Goal: Task Accomplishment & Management: Manage account settings

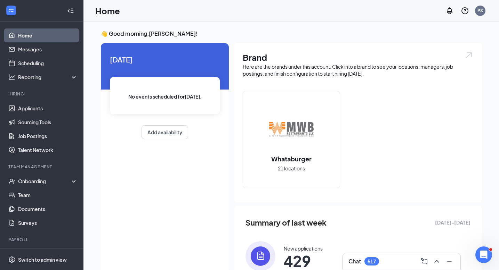
click at [371, 256] on div "Chat 517" at bounding box center [401, 261] width 106 height 11
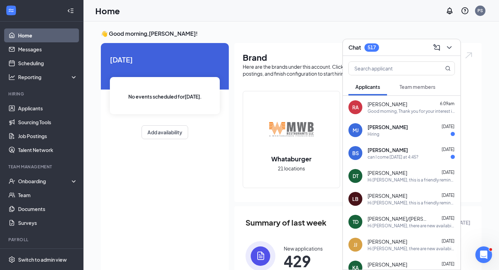
click at [392, 46] on div "Chat 517" at bounding box center [401, 47] width 106 height 11
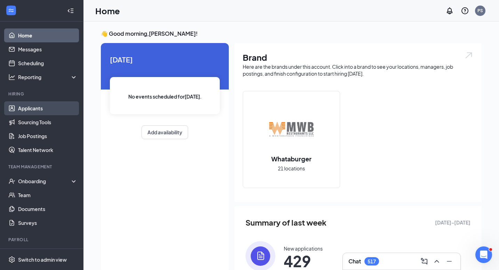
click at [18, 114] on link "Applicants" at bounding box center [47, 108] width 59 height 14
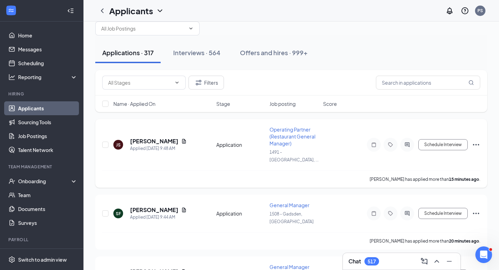
scroll to position [31, 0]
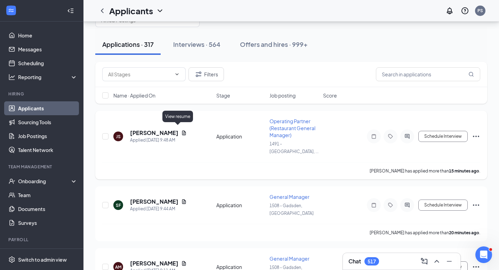
click at [181, 130] on icon "Document" at bounding box center [184, 133] width 6 height 6
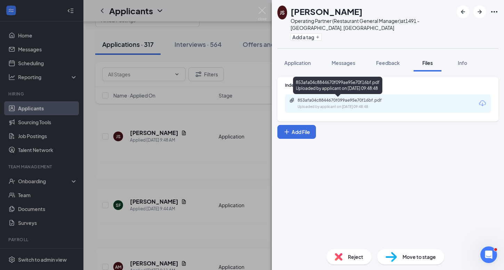
click at [338, 102] on div "853afa04c8844670f099ae95e70f16bf.pdf" at bounding box center [345, 101] width 97 height 6
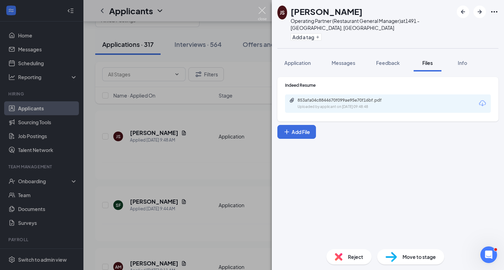
click at [264, 11] on img at bounding box center [262, 14] width 9 height 14
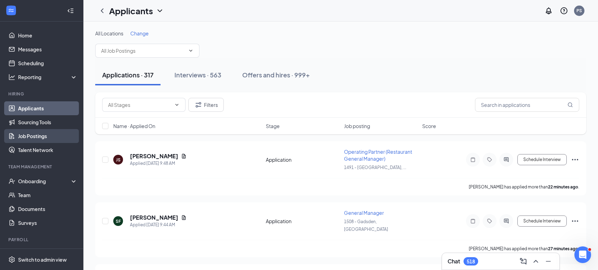
click at [50, 139] on link "Job Postings" at bounding box center [47, 136] width 59 height 14
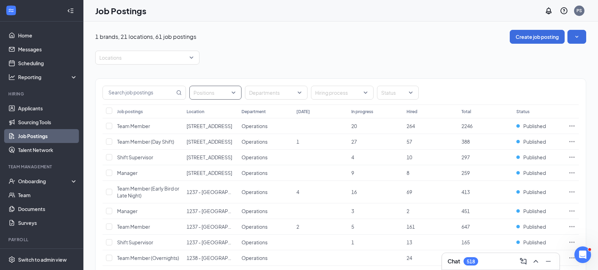
click at [212, 96] on div at bounding box center [212, 92] width 42 height 11
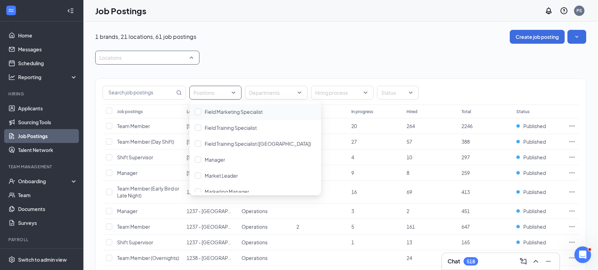
click at [149, 61] on div at bounding box center [144, 57] width 94 height 11
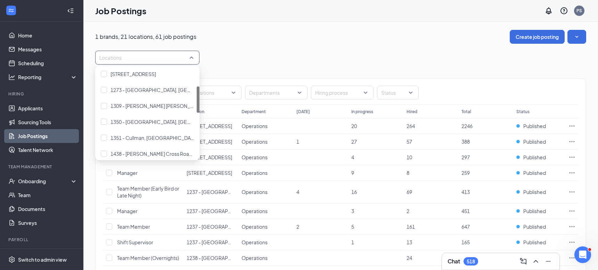
scroll to position [138, 0]
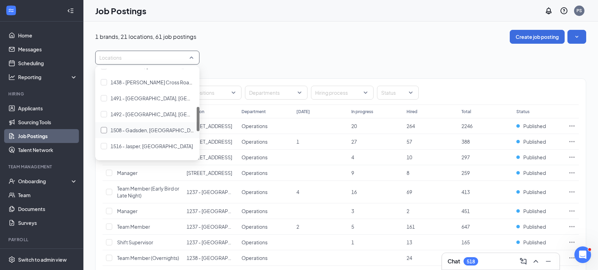
click at [162, 132] on div "1508 - Gadsden, [GEOGRAPHIC_DATA]" at bounding box center [147, 130] width 93 height 8
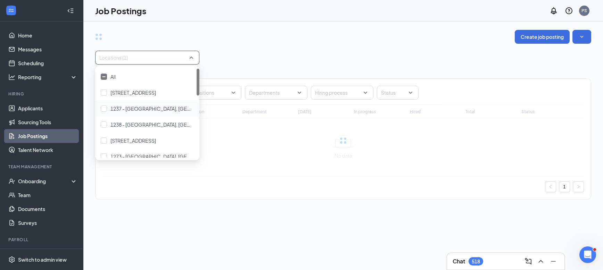
click at [306, 47] on div "Create job posting Locations (1) Positions Departments Hiring process Status Jo…" at bounding box center [343, 118] width 496 height 177
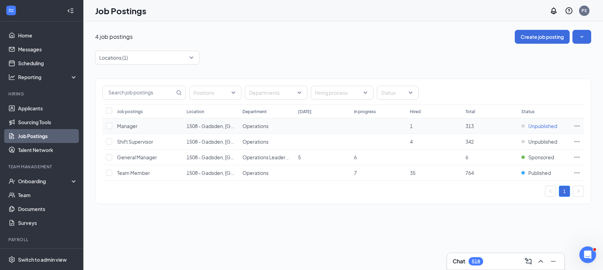
click at [503, 126] on span "Unpublished" at bounding box center [542, 126] width 29 height 7
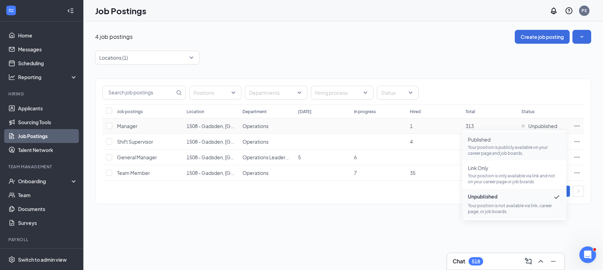
click at [503, 153] on p "Your position is publicly available on your career page and job boards." at bounding box center [514, 151] width 93 height 12
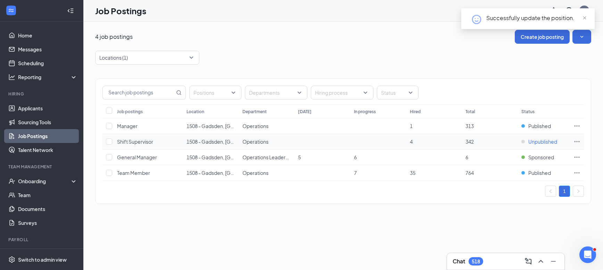
click at [503, 142] on span "Unpublished" at bounding box center [542, 141] width 29 height 7
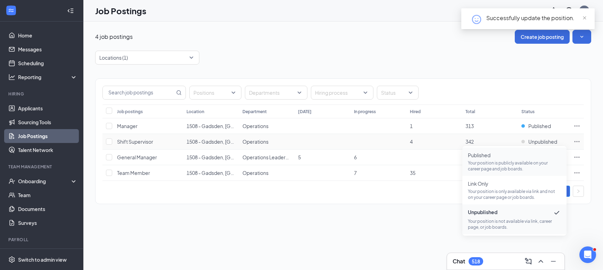
click at [503, 161] on p "Your position is publicly available on your career page and job boards." at bounding box center [514, 166] width 93 height 12
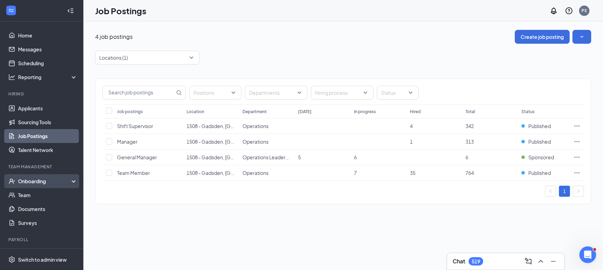
click at [42, 175] on div "Onboarding" at bounding box center [41, 181] width 83 height 14
click at [43, 194] on link "Overview" at bounding box center [47, 195] width 59 height 14
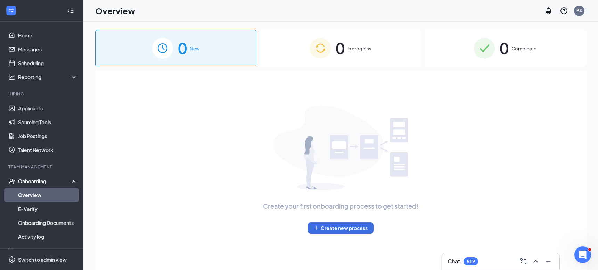
click at [471, 267] on div "Chat 519" at bounding box center [500, 261] width 106 height 11
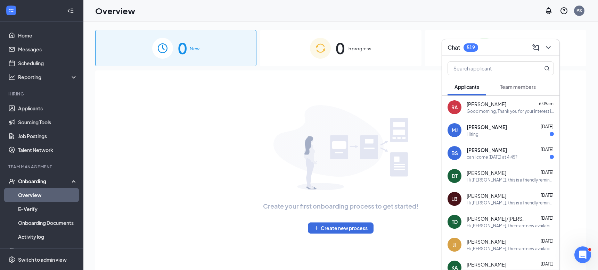
click at [503, 52] on div "Chat 519" at bounding box center [500, 47] width 106 height 11
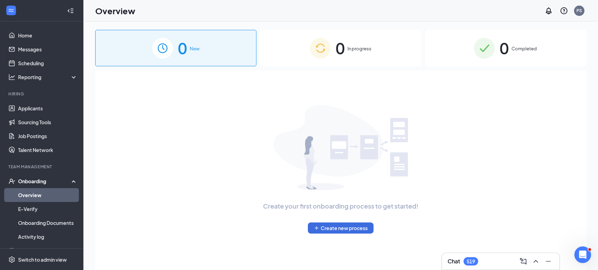
click at [368, 54] on div "0 In progress" at bounding box center [340, 48] width 161 height 36
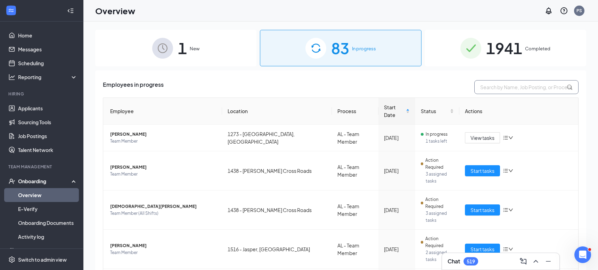
click at [503, 88] on input "text" at bounding box center [526, 87] width 104 height 14
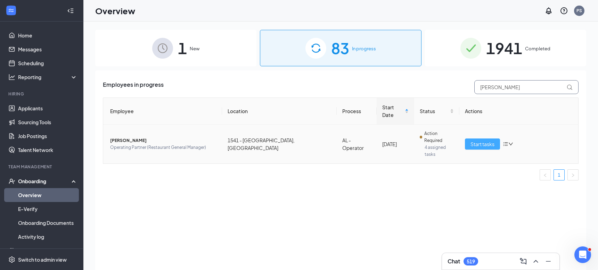
type input "[PERSON_NAME]"
click at [480, 140] on span "Start tasks" at bounding box center [482, 144] width 24 height 8
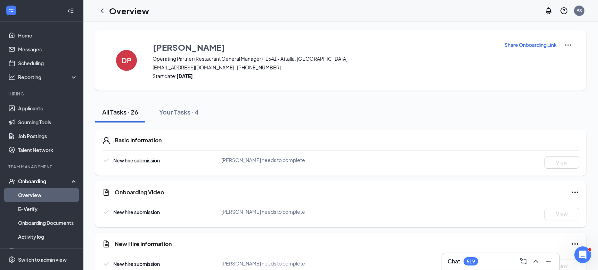
click at [503, 41] on img at bounding box center [568, 45] width 8 height 8
click at [503, 42] on p "Share Onboarding Link" at bounding box center [530, 44] width 52 height 7
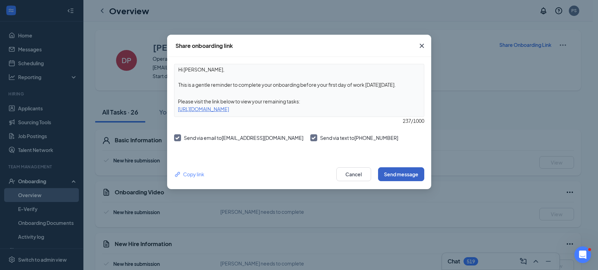
click at [401, 173] on button "Send message" at bounding box center [401, 174] width 46 height 14
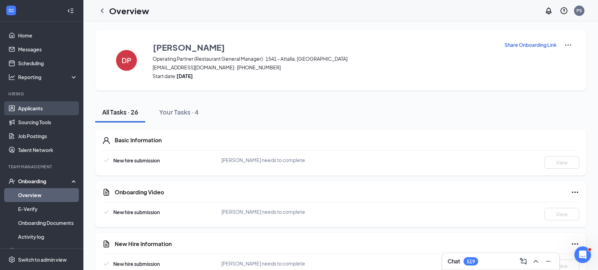
click at [43, 110] on link "Applicants" at bounding box center [47, 108] width 59 height 14
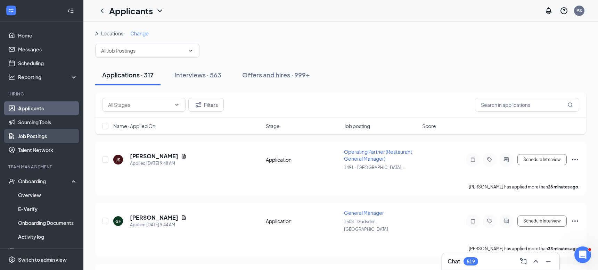
click at [43, 137] on link "Job Postings" at bounding box center [47, 136] width 59 height 14
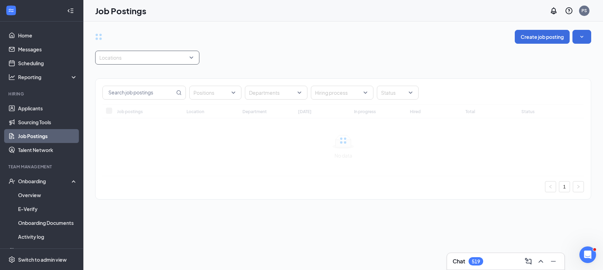
click at [154, 62] on div at bounding box center [144, 57] width 94 height 11
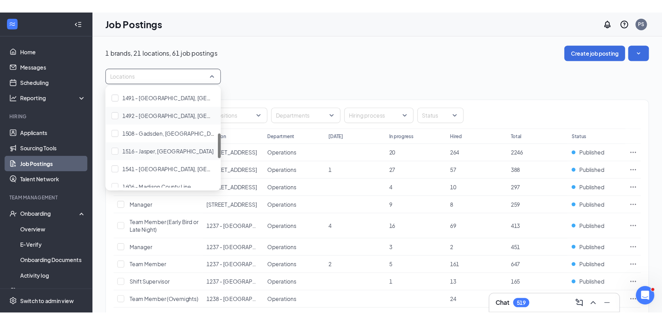
scroll to position [158, 0]
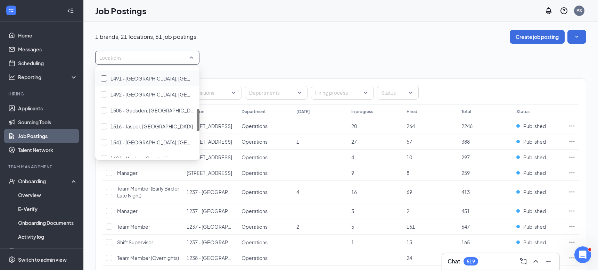
click at [155, 81] on div "1491 - [GEOGRAPHIC_DATA], [GEOGRAPHIC_DATA]" at bounding box center [147, 79] width 93 height 8
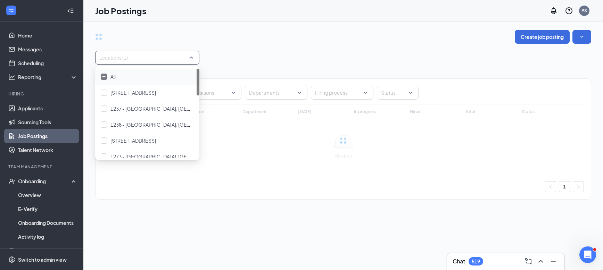
click at [301, 52] on div "Locations (1)" at bounding box center [343, 58] width 496 height 14
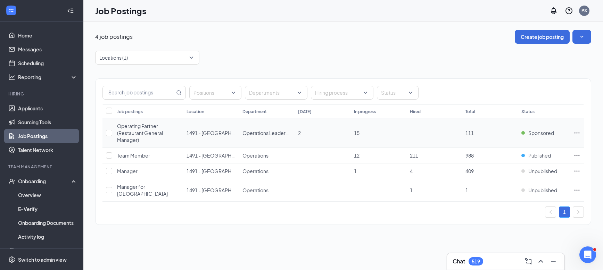
click at [503, 131] on icon "Ellipses" at bounding box center [577, 133] width 7 height 7
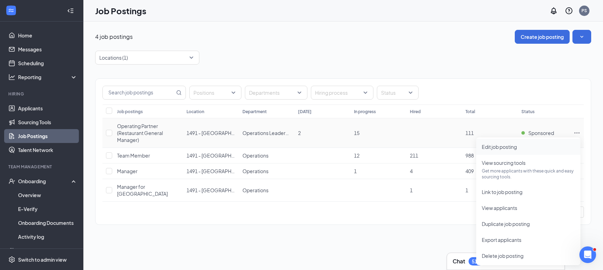
click at [503, 152] on li "Edit job posting" at bounding box center [528, 147] width 104 height 16
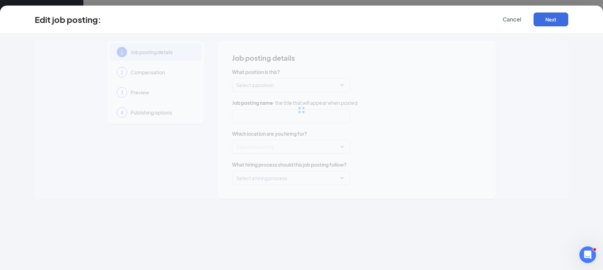
type input "Operating Partner (Restaurant General Manager)"
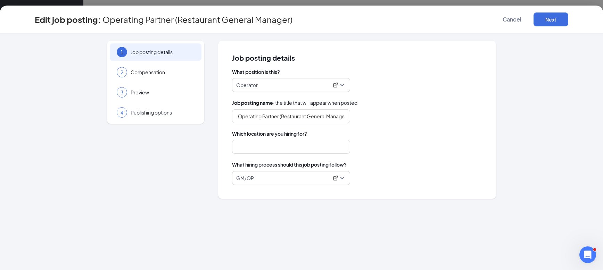
type input "1491 - [GEOGRAPHIC_DATA], [GEOGRAPHIC_DATA]"
click at [503, 23] on button "Cancel" at bounding box center [512, 20] width 35 height 14
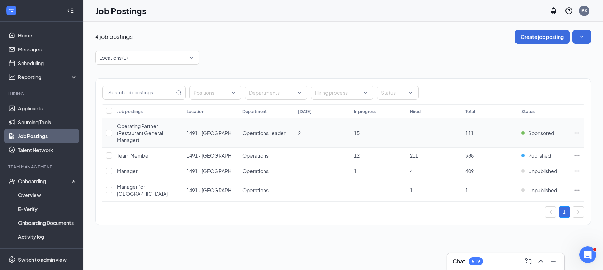
click at [503, 134] on icon "Ellipses" at bounding box center [577, 133] width 7 height 7
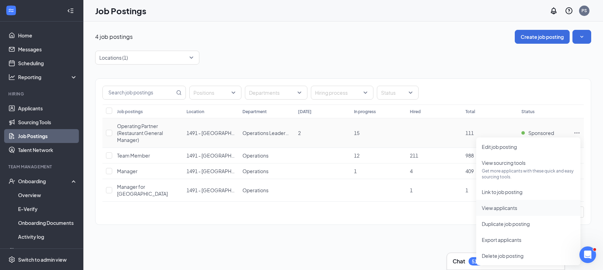
click at [503, 214] on li "View applicants" at bounding box center [528, 208] width 104 height 16
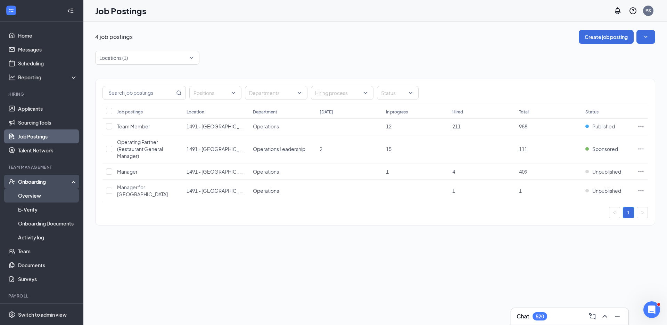
click at [41, 194] on link "Overview" at bounding box center [47, 195] width 59 height 14
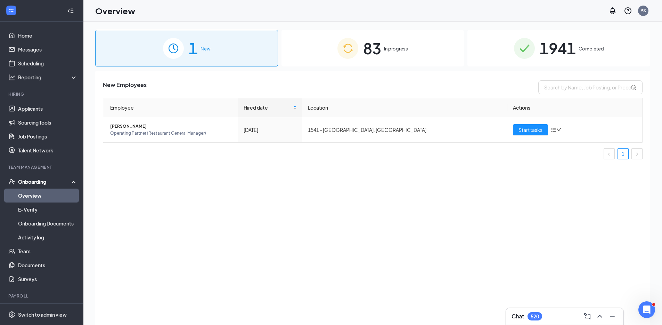
click at [419, 48] on div "83 In progress" at bounding box center [372, 48] width 183 height 36
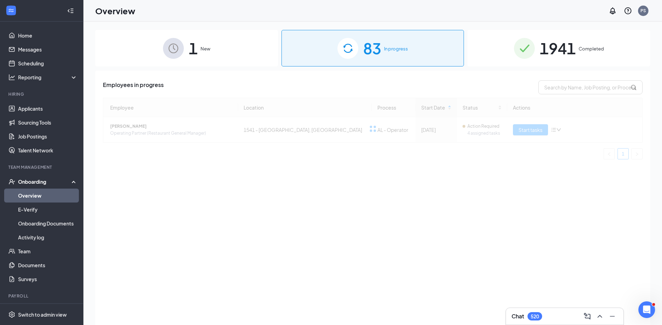
click at [215, 52] on div "1 New" at bounding box center [186, 48] width 183 height 36
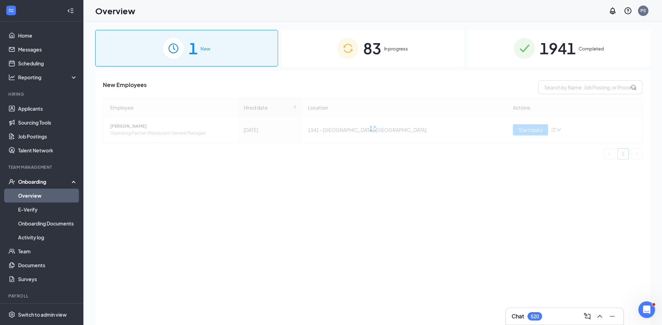
click at [366, 55] on span "83" at bounding box center [372, 48] width 18 height 24
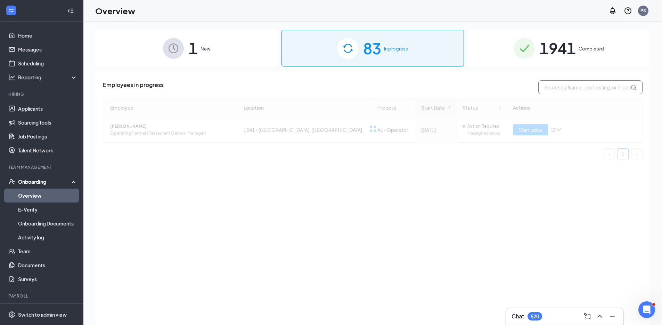
click at [503, 81] on input "text" at bounding box center [590, 87] width 104 height 14
type input "[PERSON_NAME]"
click at [503, 87] on input "[PERSON_NAME]" at bounding box center [590, 87] width 104 height 14
click at [503, 54] on img at bounding box center [524, 48] width 21 height 21
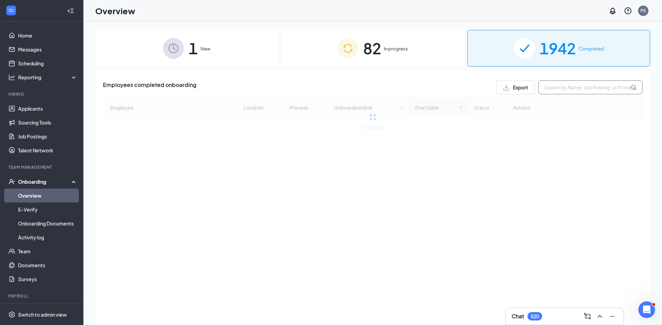
click at [503, 90] on input "text" at bounding box center [590, 87] width 104 height 14
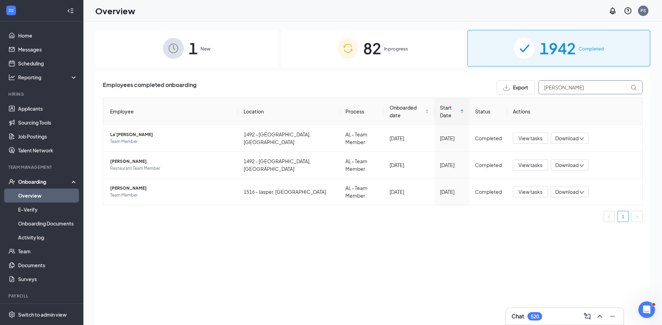
click at [503, 86] on input "[PERSON_NAME]" at bounding box center [590, 87] width 104 height 14
type input "[PERSON_NAME]"
click at [407, 42] on div "82 In progress" at bounding box center [372, 48] width 183 height 36
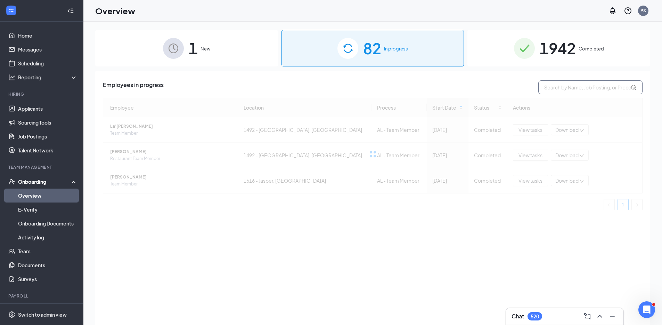
click at [503, 92] on input "text" at bounding box center [590, 87] width 104 height 14
type input "[PERSON_NAME]"
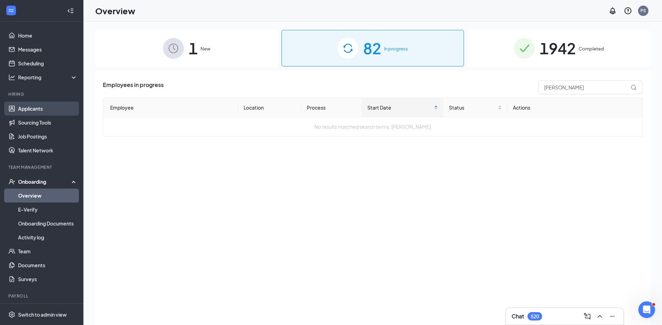
click at [52, 108] on link "Applicants" at bounding box center [47, 108] width 59 height 14
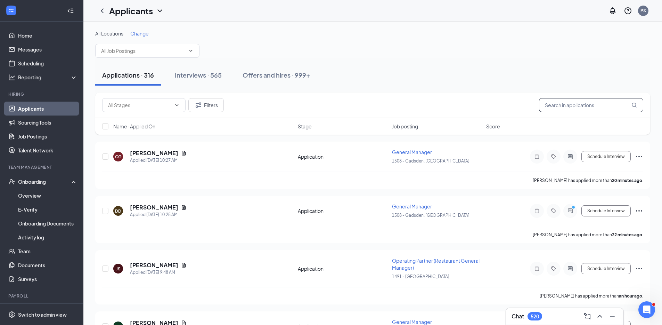
click at [503, 106] on input "text" at bounding box center [591, 105] width 104 height 14
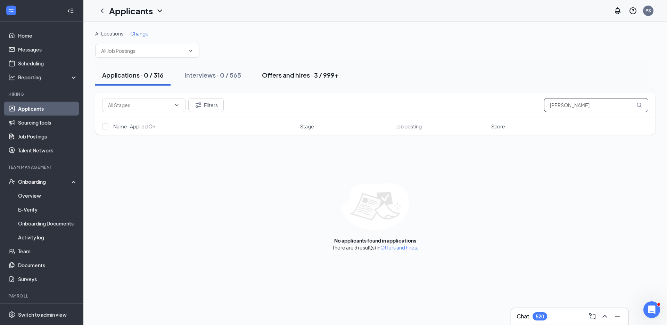
type input "[PERSON_NAME]"
click at [295, 75] on div "Offers and hires · 3 / 999+" at bounding box center [300, 75] width 77 height 9
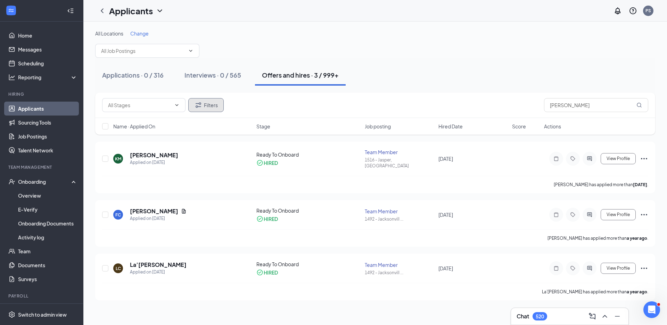
click at [210, 106] on button "Filters" at bounding box center [205, 105] width 35 height 14
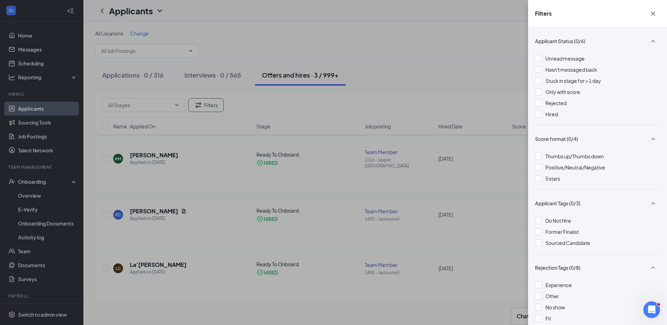
click at [400, 67] on div "Filters Applicant Status (0/6) Unread message Hasn't messaged back Stuck in sta…" at bounding box center [333, 162] width 667 height 325
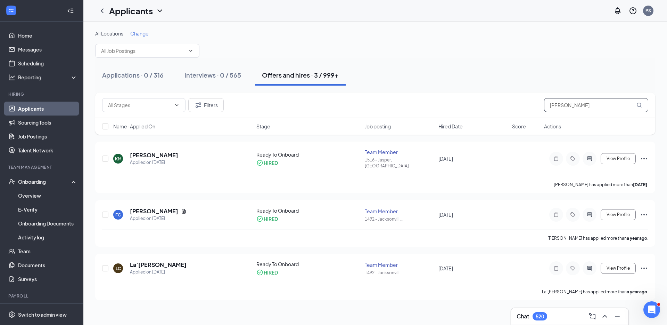
click at [503, 105] on input "[PERSON_NAME]" at bounding box center [596, 105] width 104 height 14
paste input "LaTashua"
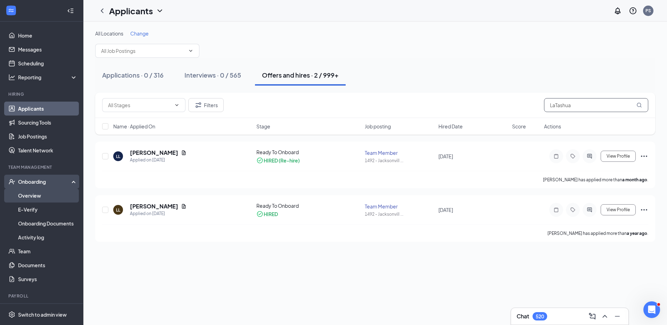
type input "LaTashua"
click at [49, 192] on link "Overview" at bounding box center [47, 195] width 59 height 14
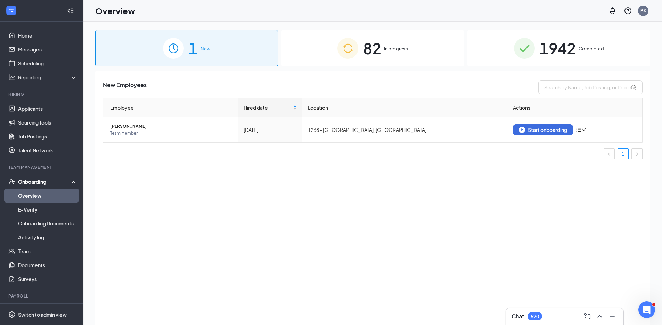
click at [385, 55] on div "82 In progress" at bounding box center [372, 48] width 183 height 36
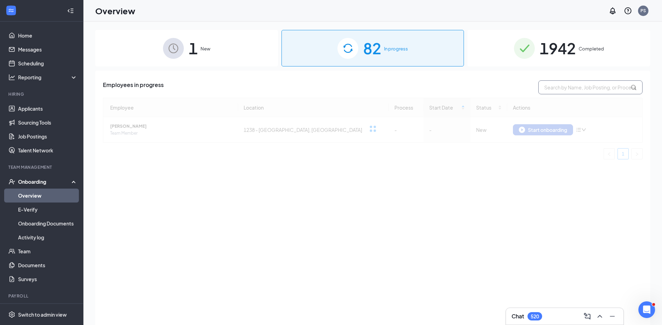
click at [503, 88] on input "text" at bounding box center [590, 87] width 104 height 14
paste input "LaTashua"
type input "LaTashua"
click at [503, 55] on span "1942" at bounding box center [558, 48] width 36 height 24
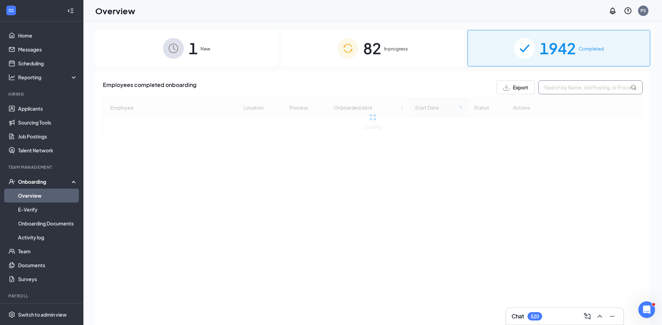
click at [503, 85] on input "text" at bounding box center [590, 87] width 104 height 14
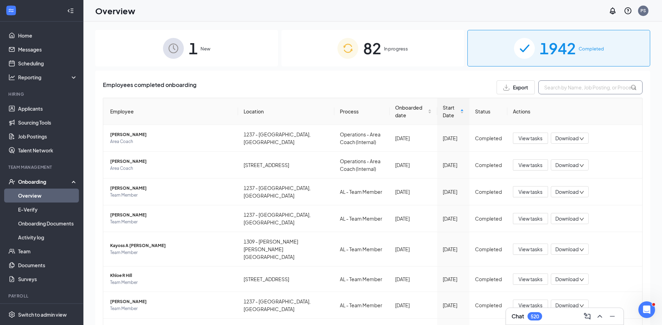
paste input "LaTashua"
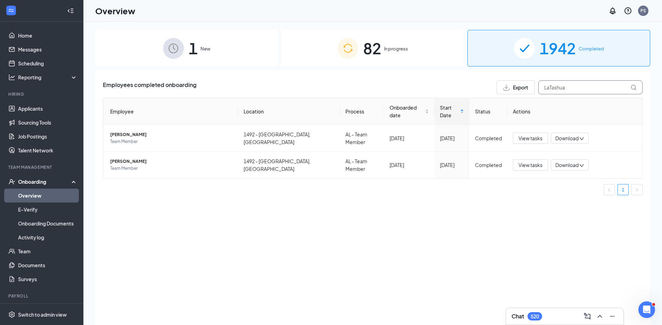
type input "LaTashua"
click at [32, 111] on link "Applicants" at bounding box center [47, 108] width 59 height 14
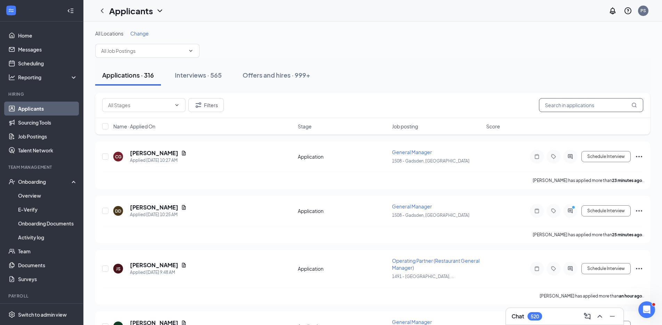
click at [503, 105] on input "text" at bounding box center [591, 105] width 104 height 14
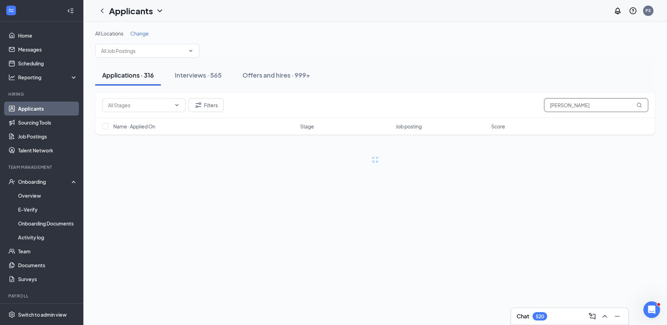
click at [503, 105] on input "[PERSON_NAME]" at bounding box center [596, 105] width 104 height 14
type input "[PERSON_NAME]"
click at [503, 72] on div "Applications · 316 Interviews · 565 Offers and hires · 999+" at bounding box center [375, 75] width 560 height 21
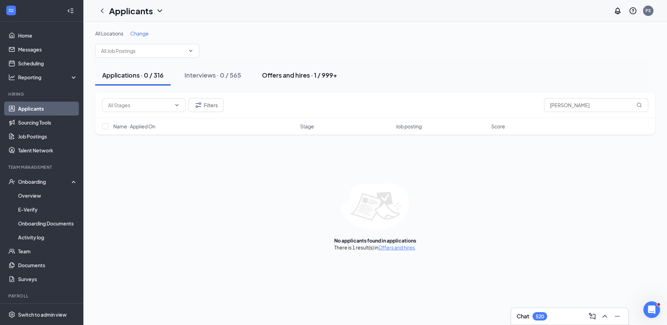
click at [315, 76] on div "Offers and hires · 1 / 999+" at bounding box center [299, 75] width 75 height 9
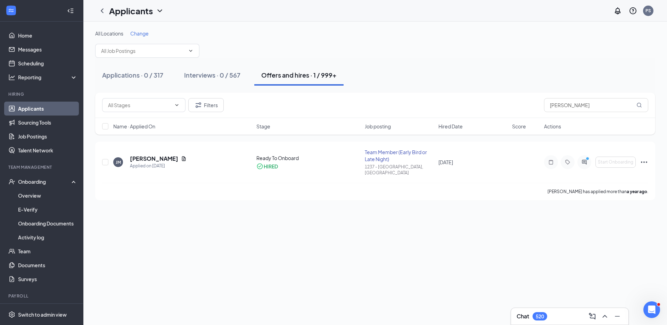
click at [57, 108] on link "Applicants" at bounding box center [47, 108] width 59 height 14
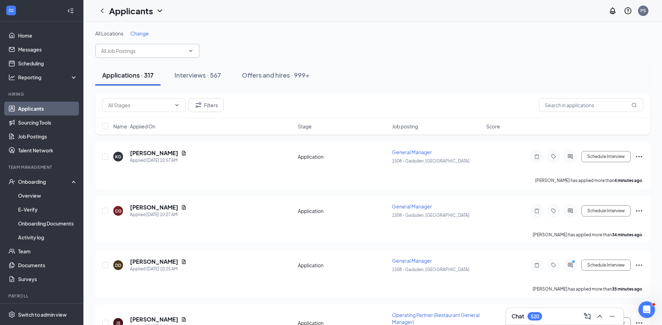
click at [146, 47] on input "text" at bounding box center [143, 51] width 84 height 8
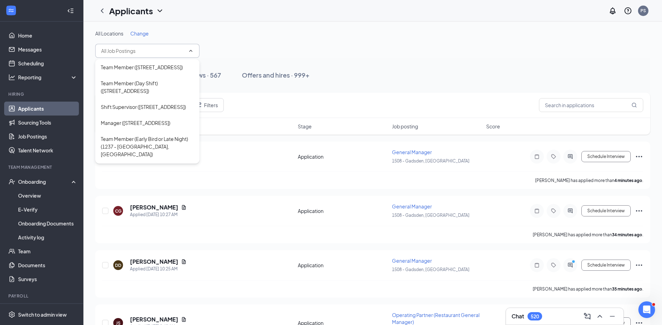
click at [142, 34] on span "Change" at bounding box center [139, 33] width 18 height 6
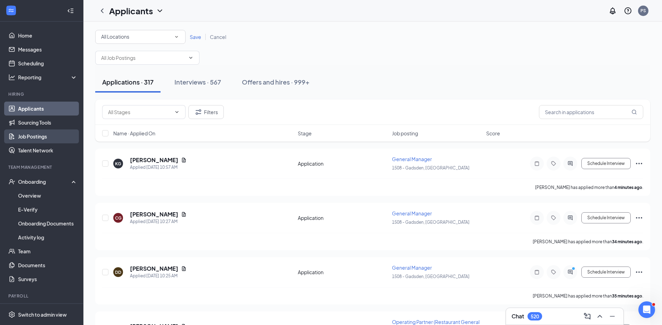
click at [44, 133] on link "Job Postings" at bounding box center [47, 136] width 59 height 14
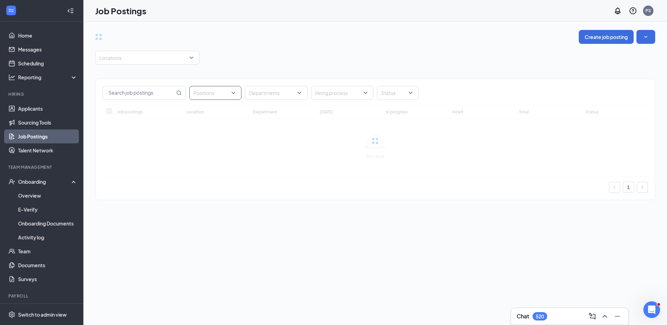
click at [221, 92] on div at bounding box center [212, 92] width 42 height 11
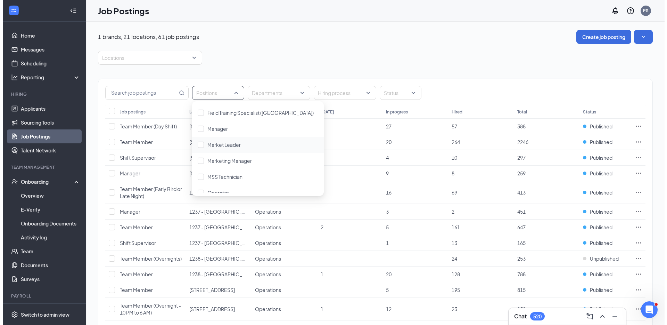
scroll to position [103, 0]
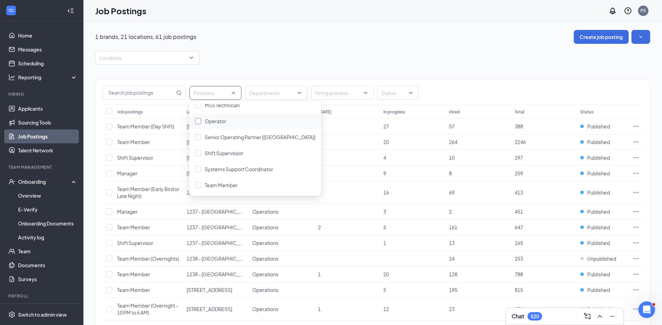
click at [225, 123] on span "Operator" at bounding box center [216, 121] width 22 height 6
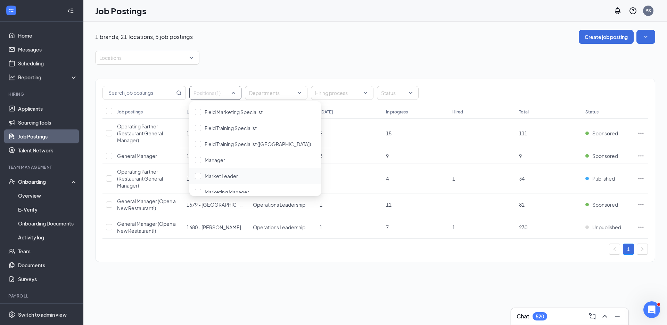
click at [373, 66] on div "Positions (1) Departments Hiring process Status Job postings Location Departmen…" at bounding box center [375, 167] width 560 height 204
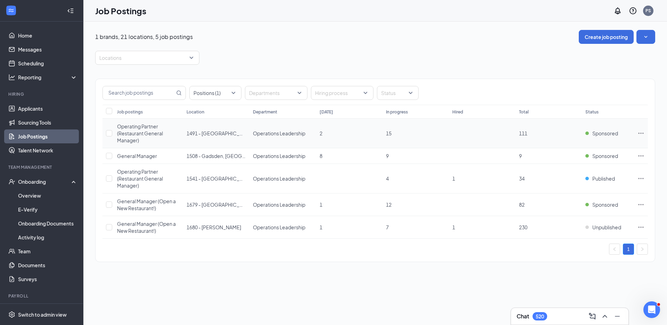
click at [503, 134] on icon "Ellipses" at bounding box center [641, 133] width 7 height 7
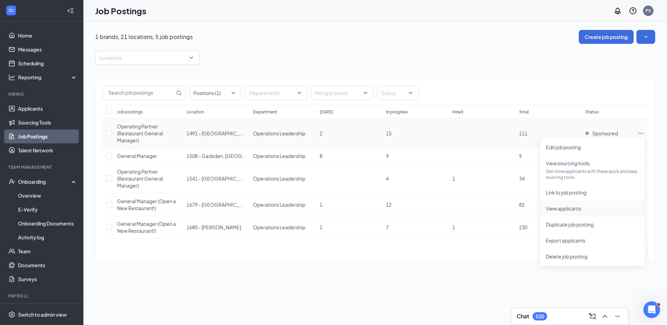
click at [503, 207] on span "View applicants" at bounding box center [563, 208] width 35 height 6
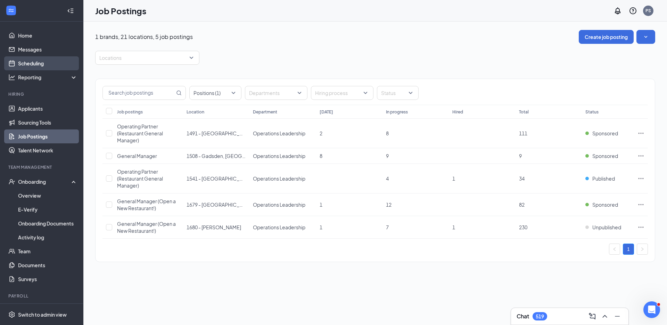
click at [30, 61] on link "Scheduling" at bounding box center [47, 63] width 59 height 14
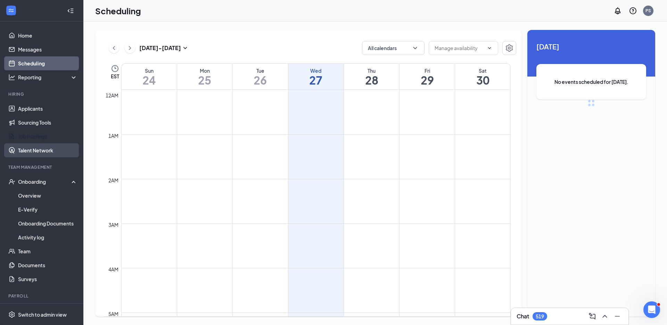
scroll to position [342, 0]
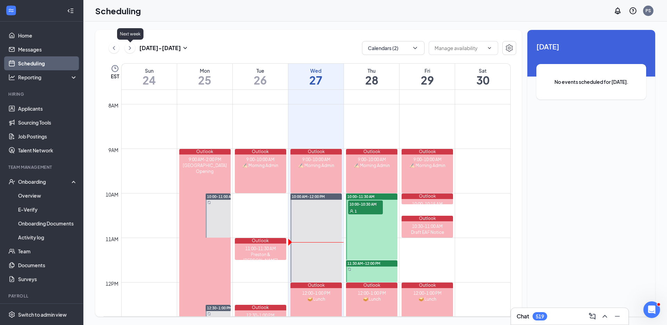
click at [126, 48] on icon "ChevronRight" at bounding box center [129, 48] width 7 height 8
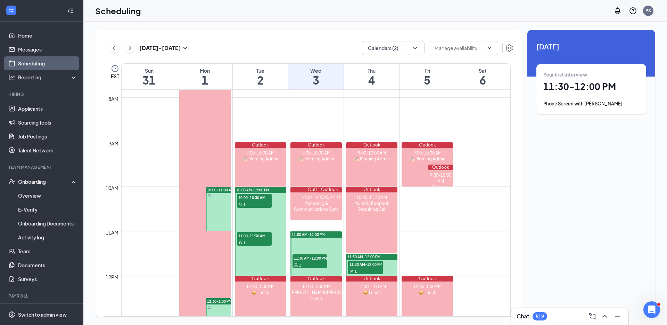
scroll to position [392, 0]
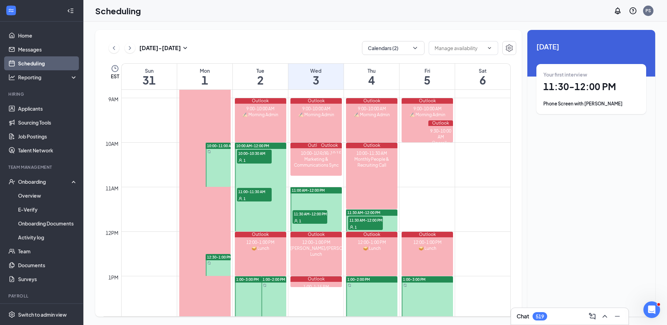
click at [393, 222] on div at bounding box center [371, 220] width 51 height 22
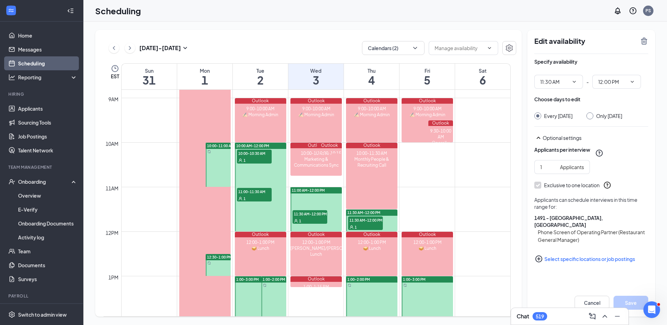
click at [369, 270] on div at bounding box center [371, 298] width 51 height 44
click at [440, 270] on div at bounding box center [427, 320] width 51 height 89
click at [503, 41] on icon "TrashOutline" at bounding box center [644, 41] width 8 height 8
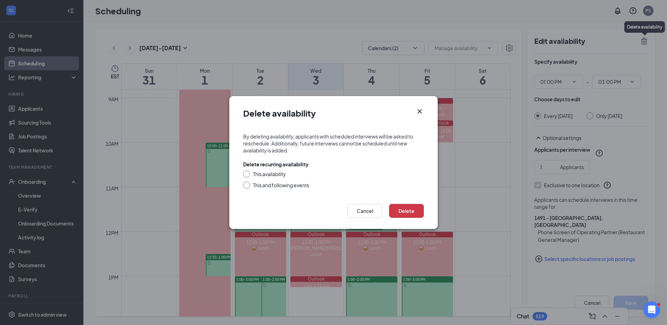
click at [274, 187] on div "This and following events" at bounding box center [281, 184] width 56 height 7
click at [248, 186] on input "This and following events" at bounding box center [245, 183] width 5 height 5
radio input "true"
click at [409, 205] on button "Delete" at bounding box center [406, 211] width 35 height 14
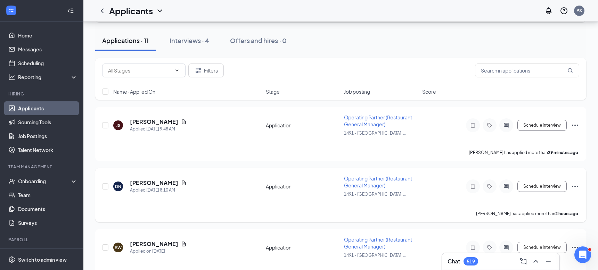
scroll to position [57, 0]
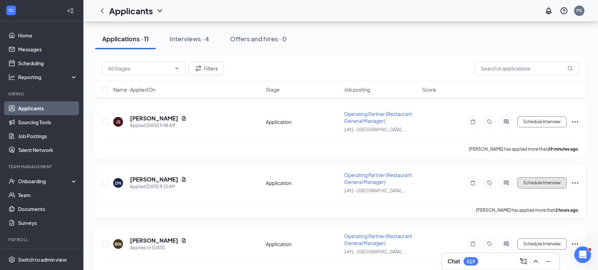
click at [552, 180] on button "Schedule Interview" at bounding box center [541, 183] width 49 height 11
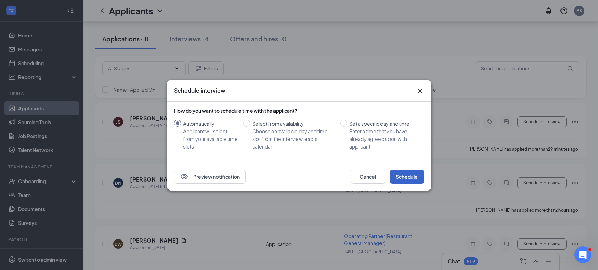
click at [412, 174] on button "Schedule" at bounding box center [406, 177] width 35 height 14
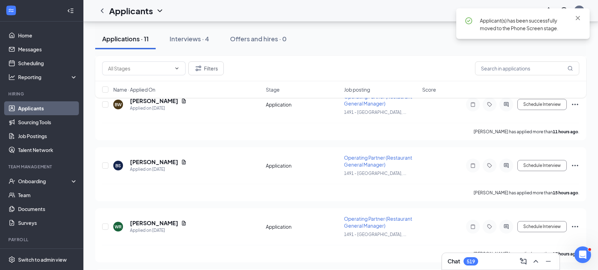
scroll to position [211, 0]
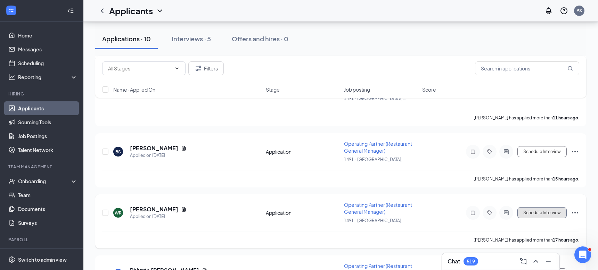
click at [534, 207] on button "Schedule Interview" at bounding box center [541, 212] width 49 height 11
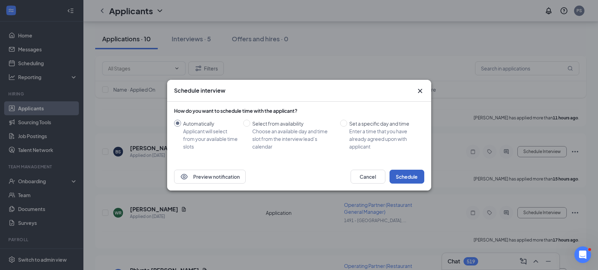
click at [396, 172] on button "Schedule" at bounding box center [406, 177] width 35 height 14
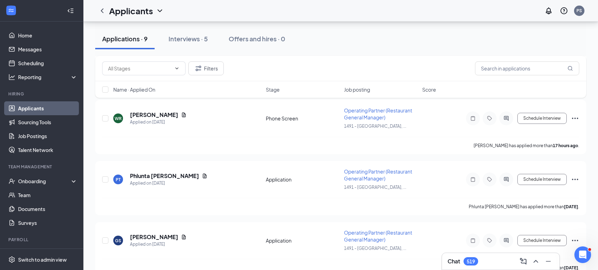
scroll to position [0, 0]
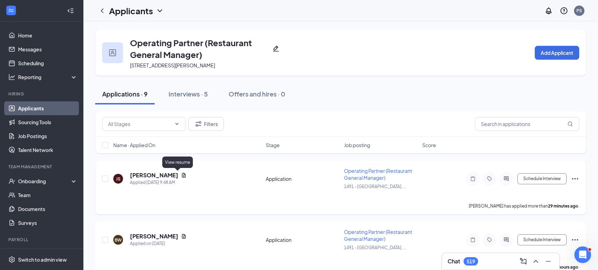
click at [182, 175] on icon "Document" at bounding box center [184, 175] width 4 height 5
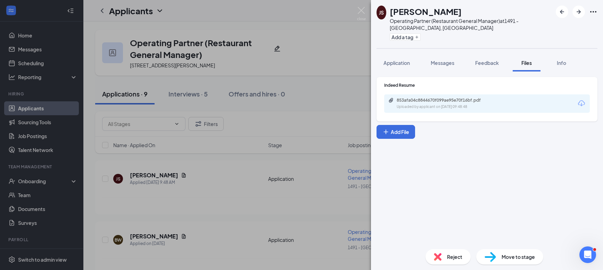
click at [475, 106] on div "Uploaded by applicant on [DATE] 09:48:48" at bounding box center [449, 107] width 104 height 6
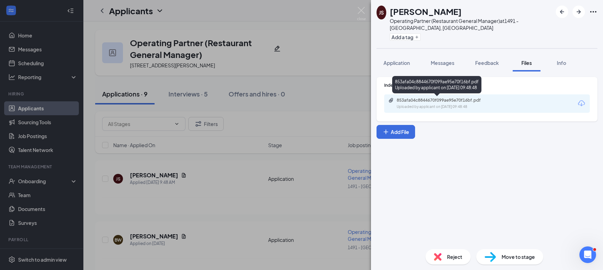
click at [189, 160] on div "JS [PERSON_NAME] Operating Partner (Restaurant General Manager) at [STREET_ADDR…" at bounding box center [301, 135] width 603 height 270
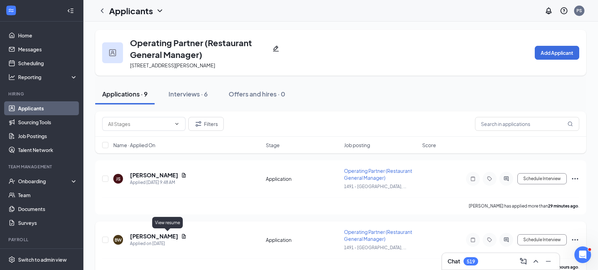
click at [181, 237] on icon "Document" at bounding box center [184, 237] width 6 height 6
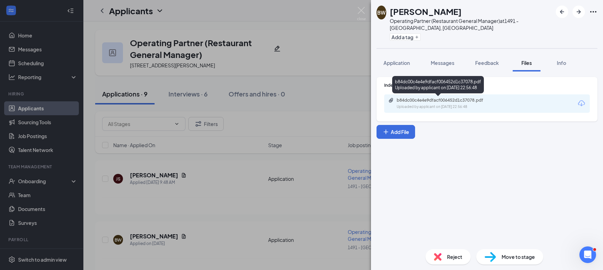
click at [458, 101] on div "b84dc00c4e4e9dfacf006452d1c37078.pdf" at bounding box center [445, 101] width 97 height 6
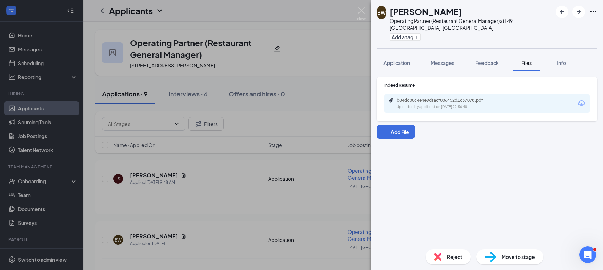
click at [219, 167] on div "BW Bary Walker Operating Partner (Restaurant General Manager) at 1491 - Pell Ci…" at bounding box center [301, 135] width 603 height 270
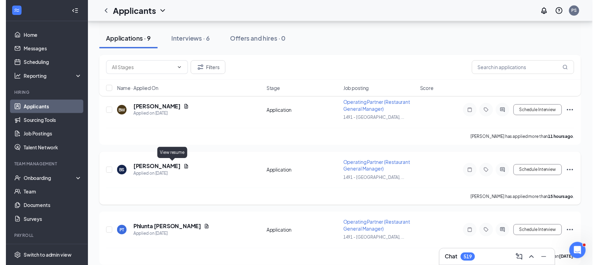
scroll to position [129, 0]
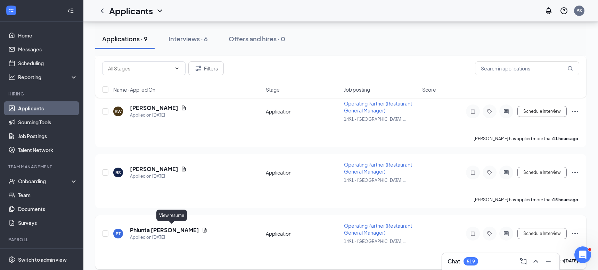
click at [203, 228] on icon "Document" at bounding box center [205, 230] width 4 height 5
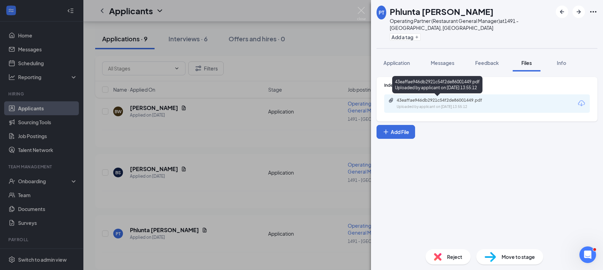
click at [433, 108] on div "Uploaded by applicant on Aug 25, 2025 at 13:55:12" at bounding box center [449, 107] width 104 height 6
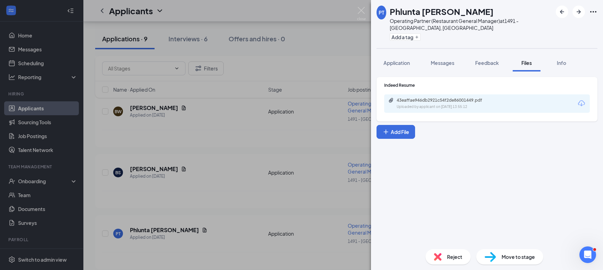
click at [180, 180] on div "PT Phlunta Tyner Operating Partner (Restaurant General Manager) at 1491 - Pell …" at bounding box center [301, 135] width 603 height 270
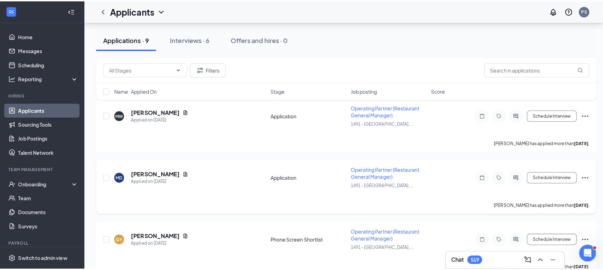
scroll to position [432, 0]
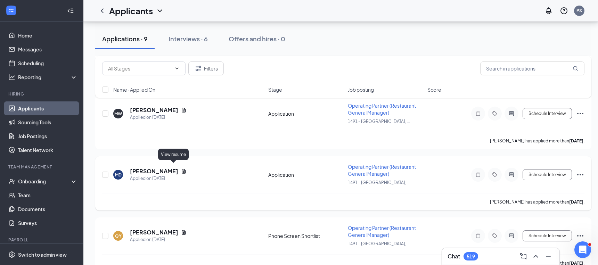
click at [182, 169] on icon "Document" at bounding box center [184, 171] width 4 height 5
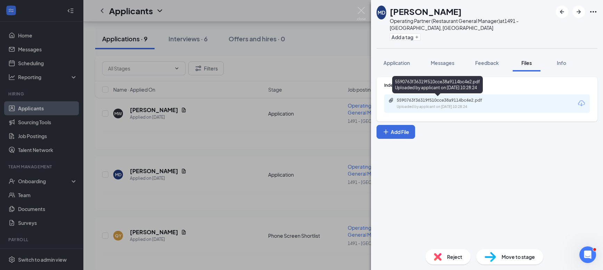
click at [452, 103] on div "5590763f36319f510cce38a9114bc4e2.pdf" at bounding box center [445, 101] width 97 height 6
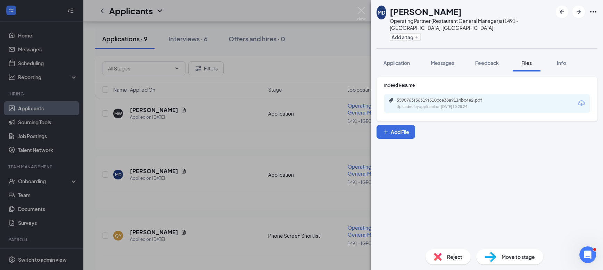
click at [475, 189] on div "Indeed Resume 5590763f36319f510cce38a9114bc4e2.pdf Uploaded by applicant on Aug…" at bounding box center [487, 158] width 232 height 172
click at [447, 64] on span "Messages" at bounding box center [443, 63] width 24 height 6
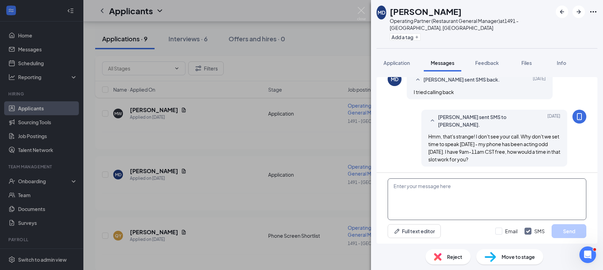
scroll to position [401, 0]
click at [478, 206] on textarea at bounding box center [487, 200] width 199 height 42
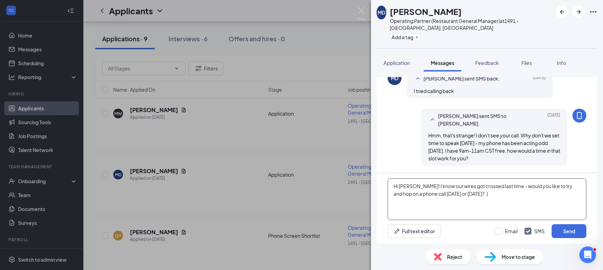
drag, startPoint x: 478, startPoint y: 194, endPoint x: 424, endPoint y: 197, distance: 54.6
click at [424, 197] on textarea "Hi Michael! I know our wires got crossed last time - would you like to try and …" at bounding box center [487, 200] width 199 height 42
type textarea "Hi Michael! I know our wires got crossed last time - would you like to try and …"
click at [563, 229] on button "Send" at bounding box center [569, 231] width 35 height 14
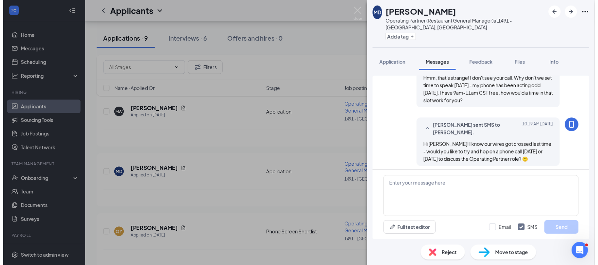
scroll to position [460, 0]
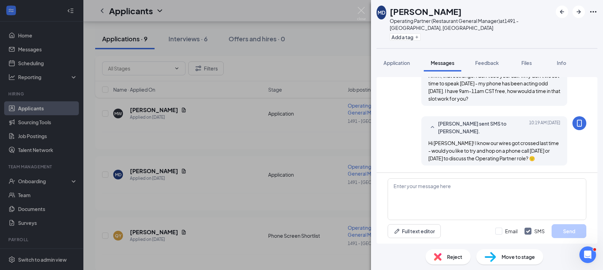
click at [239, 210] on div "MD Michael Dever Operating Partner (Restaurant General Manager) at 1491 - Pell …" at bounding box center [301, 135] width 603 height 270
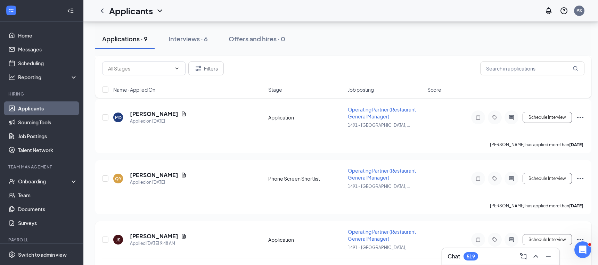
scroll to position [517, 0]
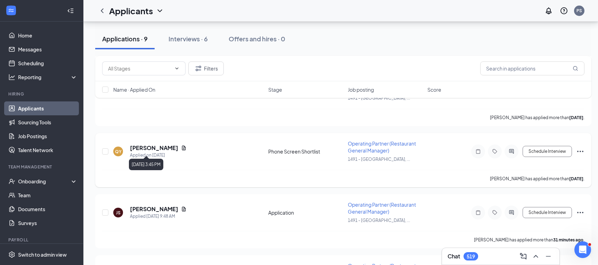
click at [181, 145] on icon "Document" at bounding box center [184, 148] width 6 height 6
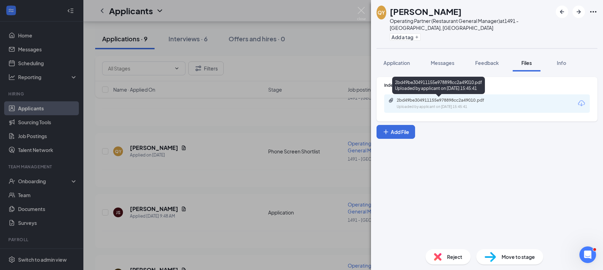
click at [433, 103] on div "2bd49be304911155e978898cc2a49010.pdf" at bounding box center [445, 101] width 97 height 6
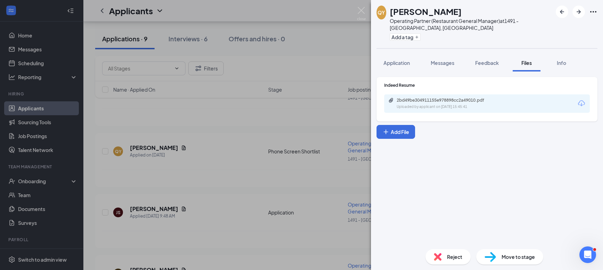
click at [523, 260] on span "Move to stage" at bounding box center [518, 257] width 33 height 8
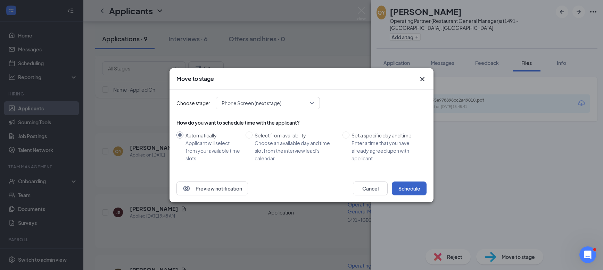
click at [423, 190] on button "Schedule" at bounding box center [409, 189] width 35 height 14
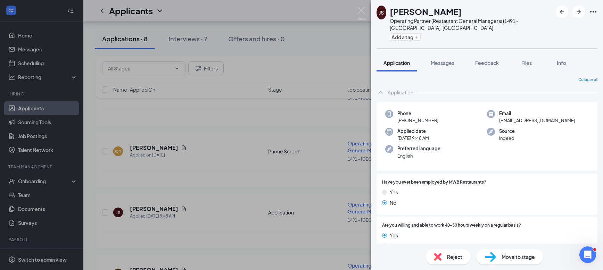
click at [333, 49] on div "JS Jeremy Stewart Operating Partner (Restaurant General Manager) at 1491 - Pell…" at bounding box center [301, 135] width 603 height 270
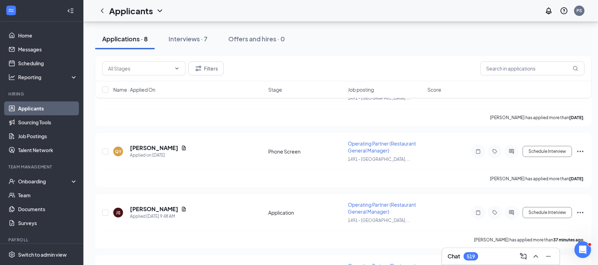
click at [477, 253] on div "519" at bounding box center [470, 256] width 15 height 8
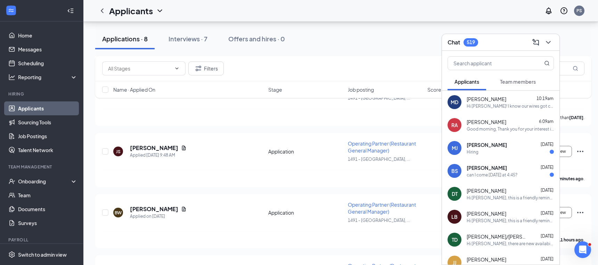
click at [495, 40] on div "Chat 519" at bounding box center [500, 42] width 106 height 11
